Goal: Information Seeking & Learning: Find specific fact

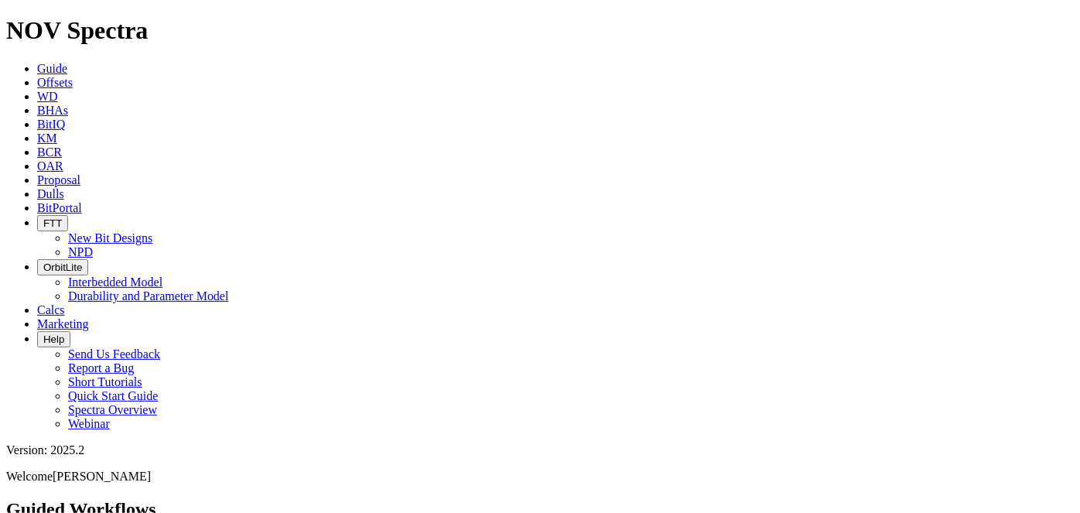
click at [73, 76] on span "Offsets" at bounding box center [55, 82] width 36 height 13
click at [143, 496] on input "text" at bounding box center [74, 504] width 137 height 16
type input "occidental"
click at [162, 505] on button "submit" at bounding box center [168, 507] width 12 height 5
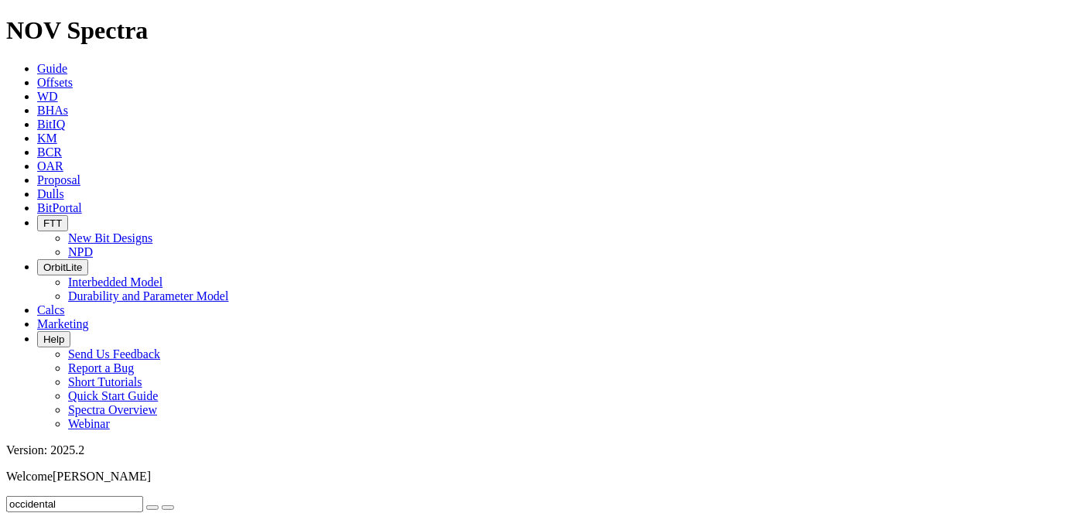
scroll to position [70, 0]
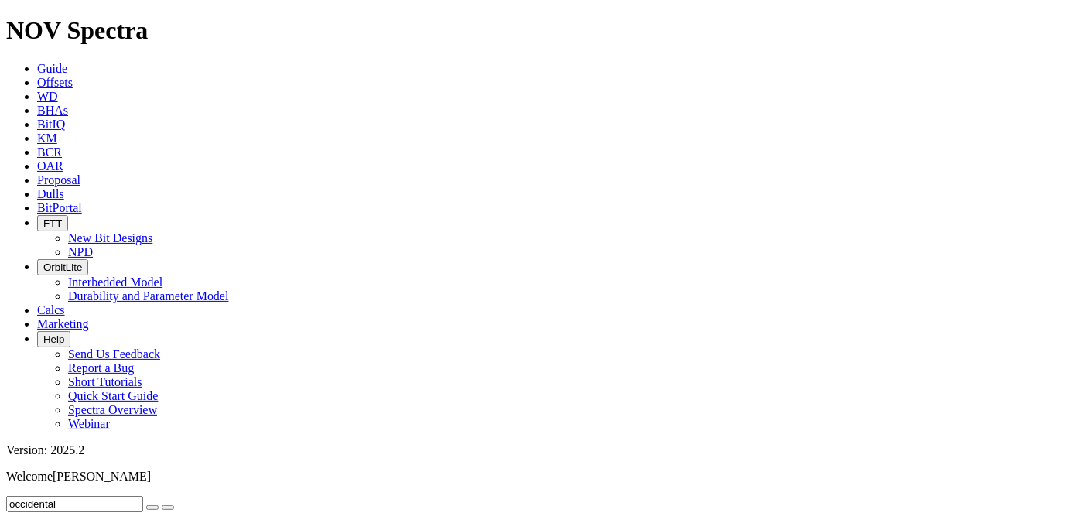
checkbox input "false"
type input "[DATE]"
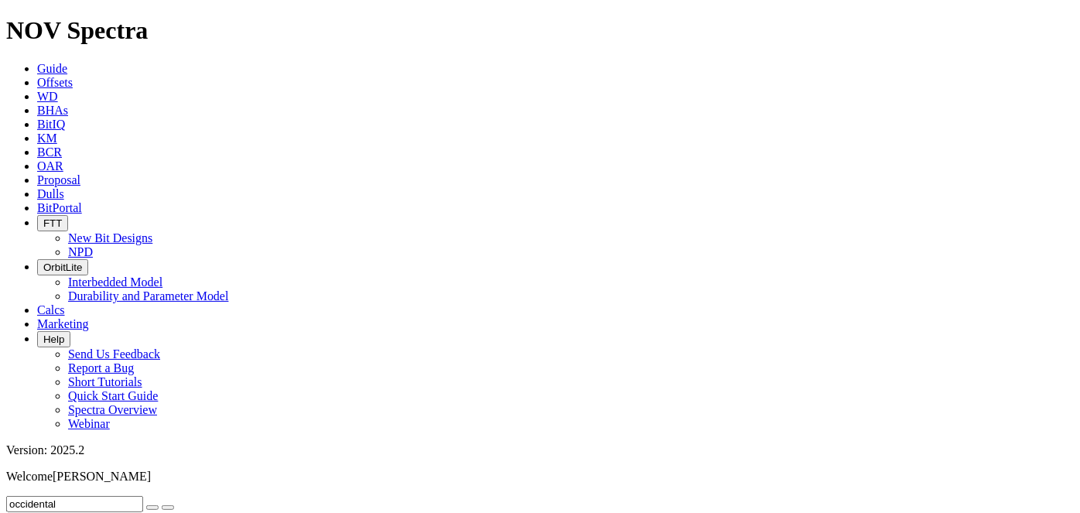
click at [121, 496] on input "occidental" at bounding box center [74, 504] width 137 height 16
type input "oxy"
click at [162, 505] on button "submit" at bounding box center [168, 507] width 12 height 5
click at [152, 507] on icon "button" at bounding box center [152, 507] width 0 height 0
click at [143, 496] on input "text" at bounding box center [74, 504] width 137 height 16
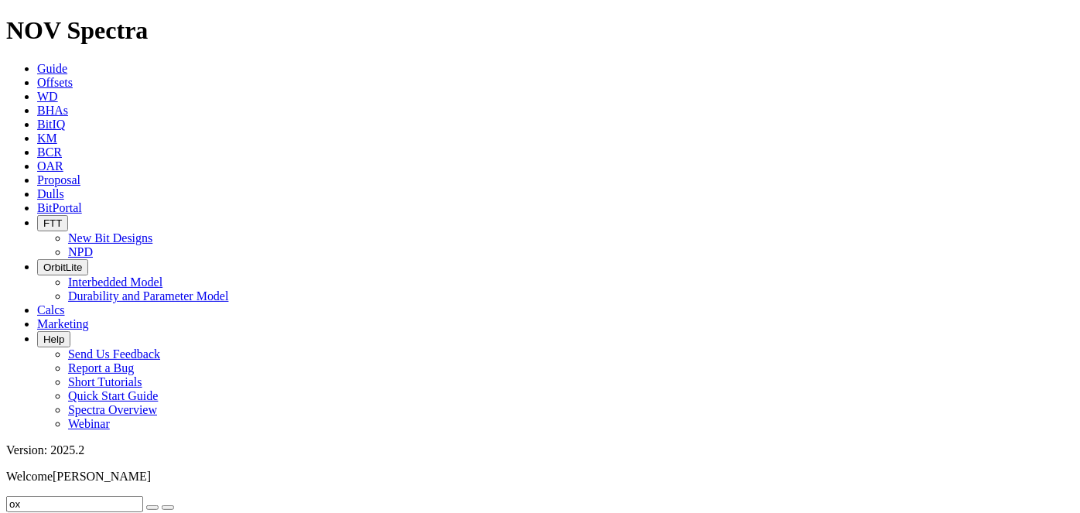
type input "oxy"
click at [162, 505] on button "submit" at bounding box center [168, 507] width 12 height 5
